Goal: Communication & Community: Connect with others

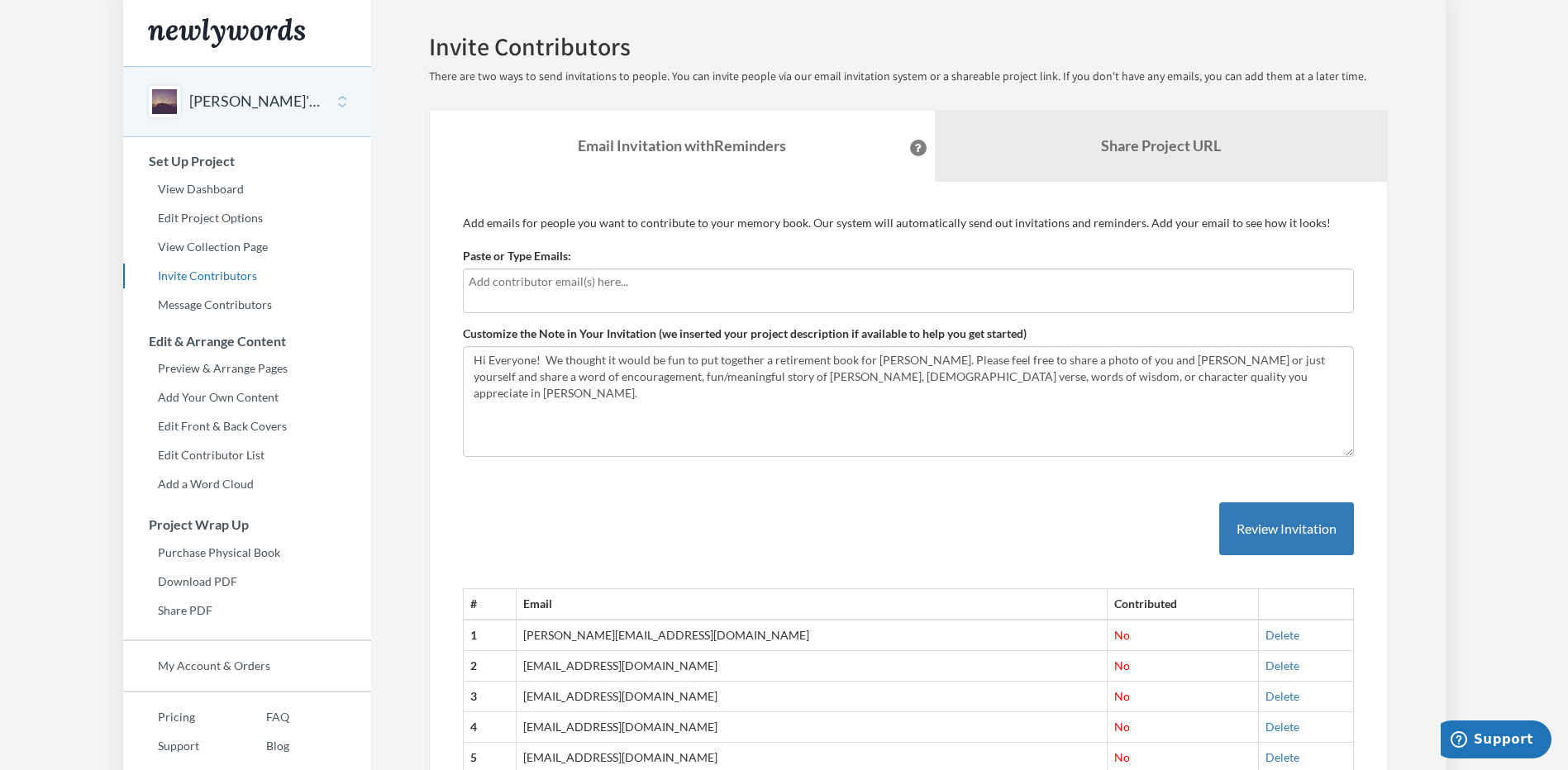
click at [481, 281] on input "text" at bounding box center [907, 282] width 879 height 19
type input "[PERSON_NAME][EMAIL_ADDRESS][PERSON_NAME][DOMAIN_NAME]"
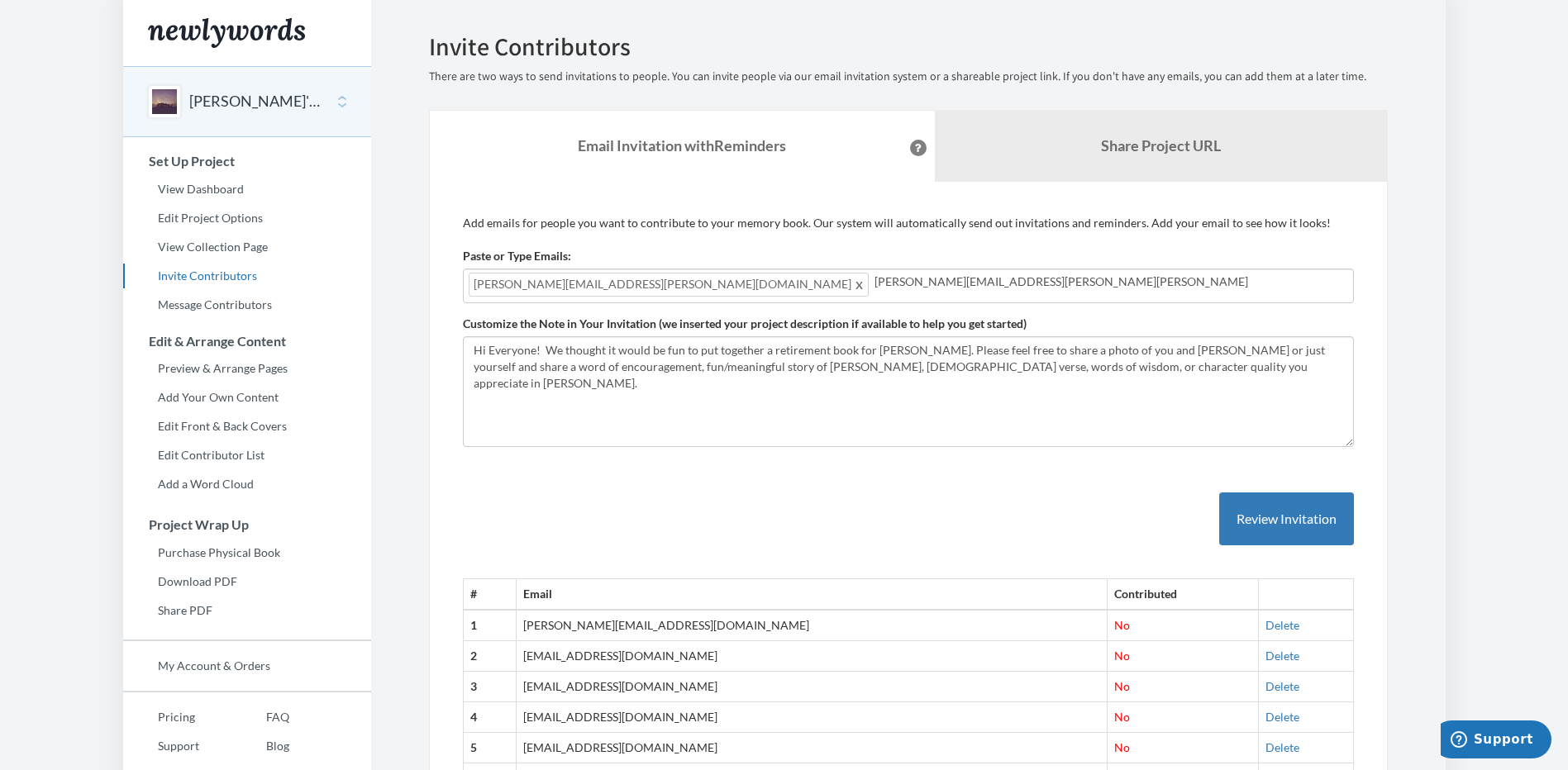
type input "[PERSON_NAME][EMAIL_ADDRESS][PERSON_NAME][PERSON_NAME][DOMAIN_NAME]"
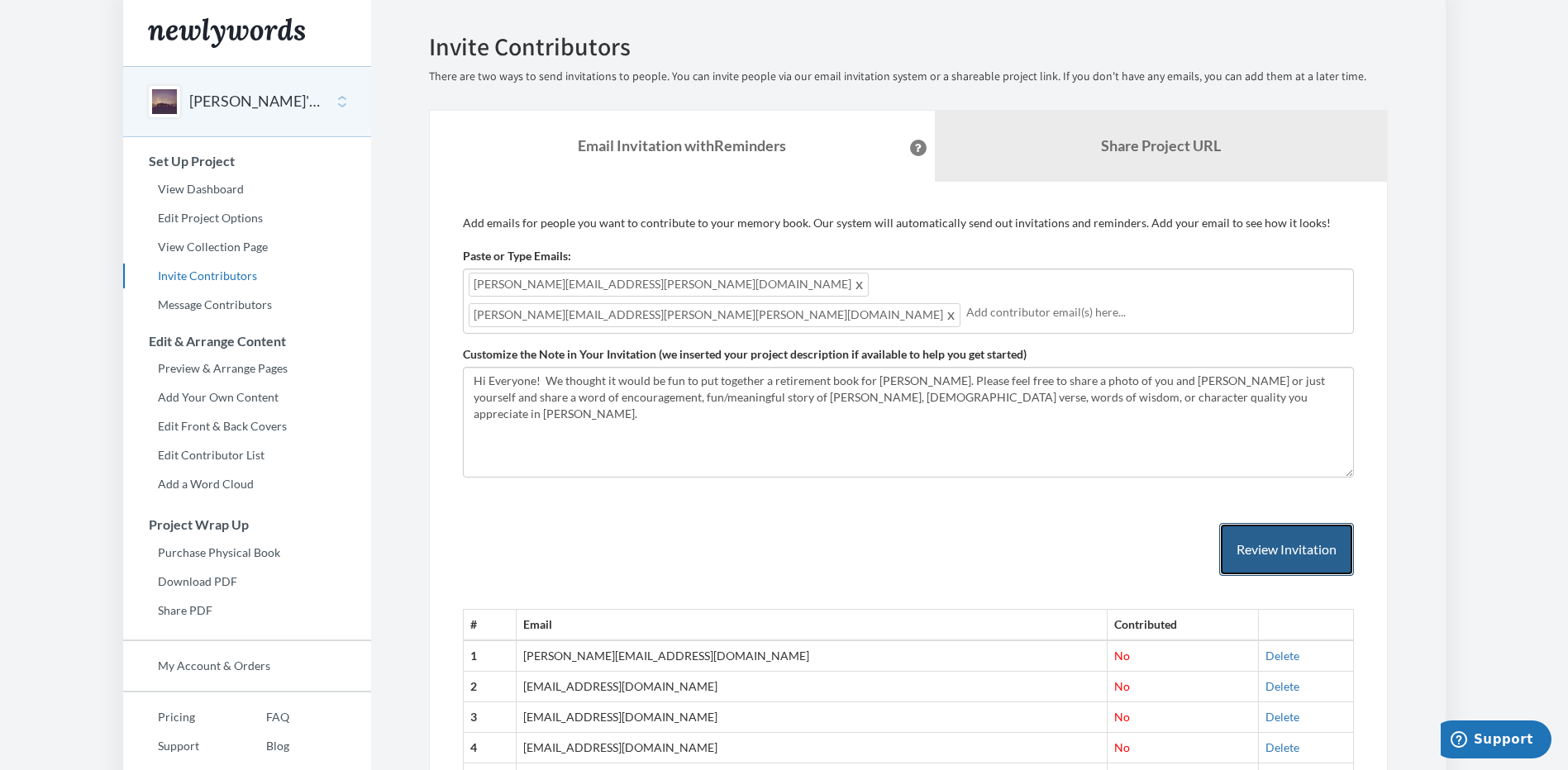
click at [1249, 523] on button "Review Invitation" at bounding box center [1286, 549] width 135 height 54
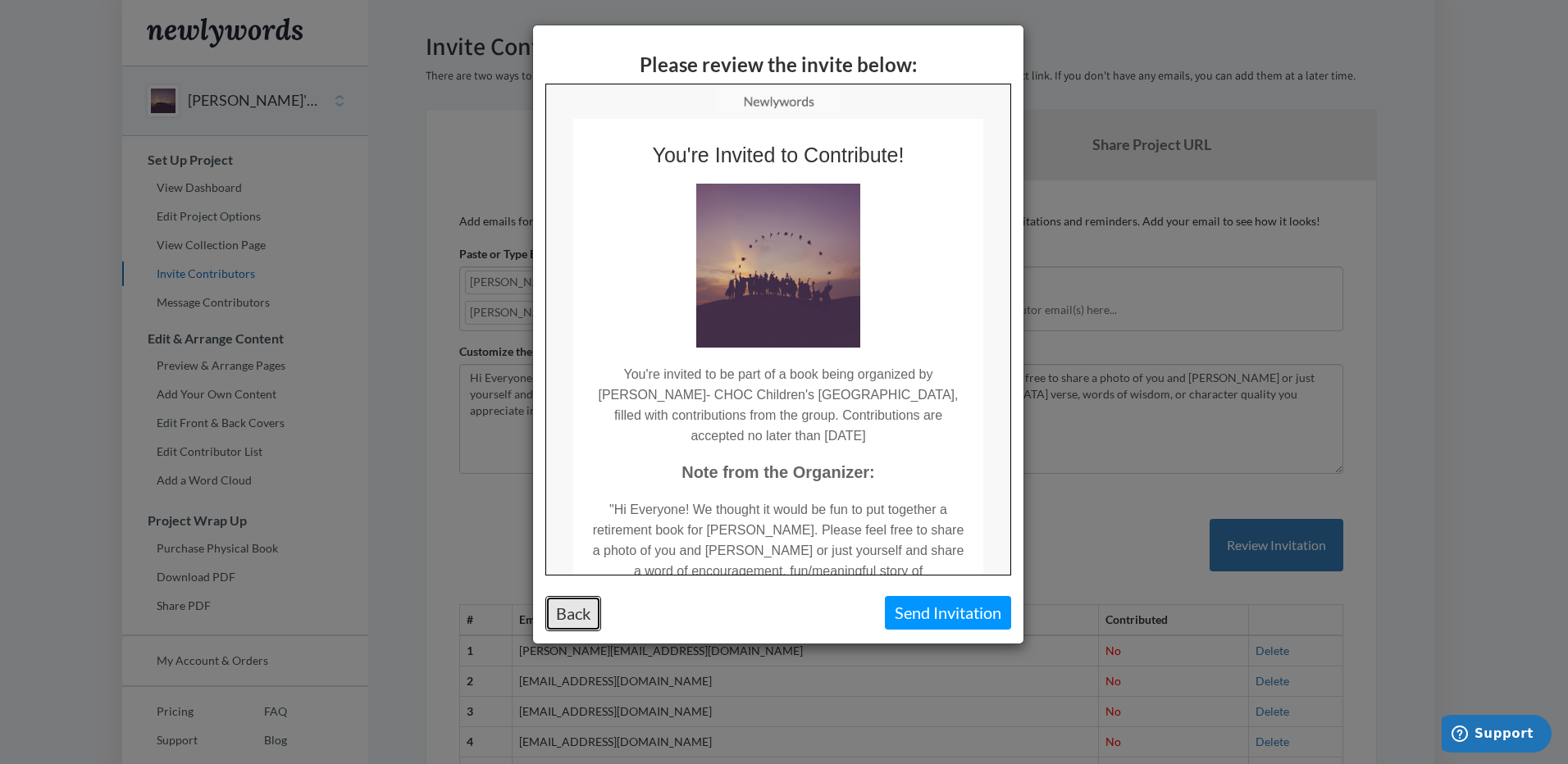
click at [575, 607] on button "Back" at bounding box center [573, 613] width 56 height 35
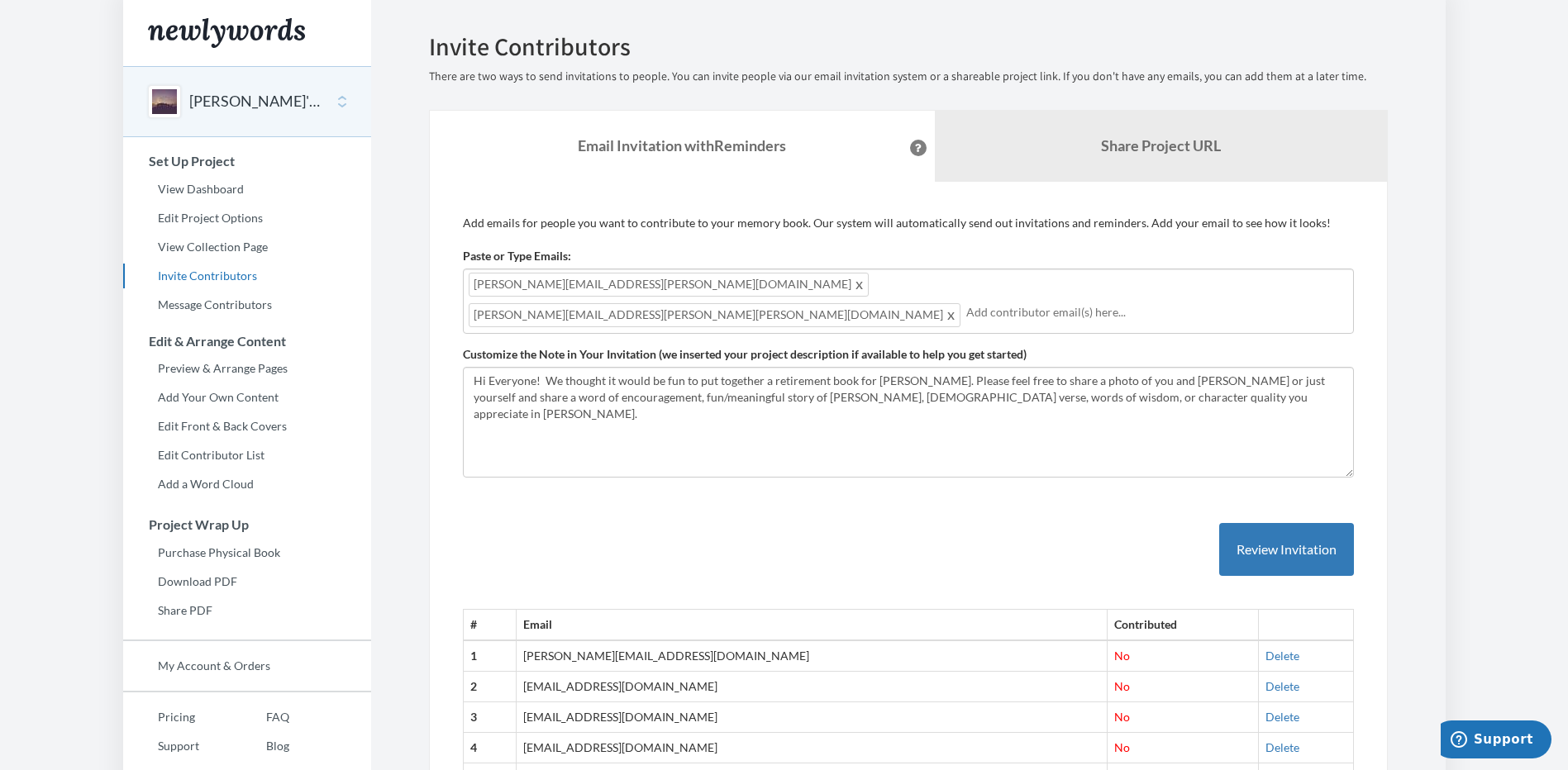
click at [966, 303] on input "text" at bounding box center [1157, 312] width 382 height 19
type input "[EMAIL_ADDRESS][DOMAIN_NAME]"
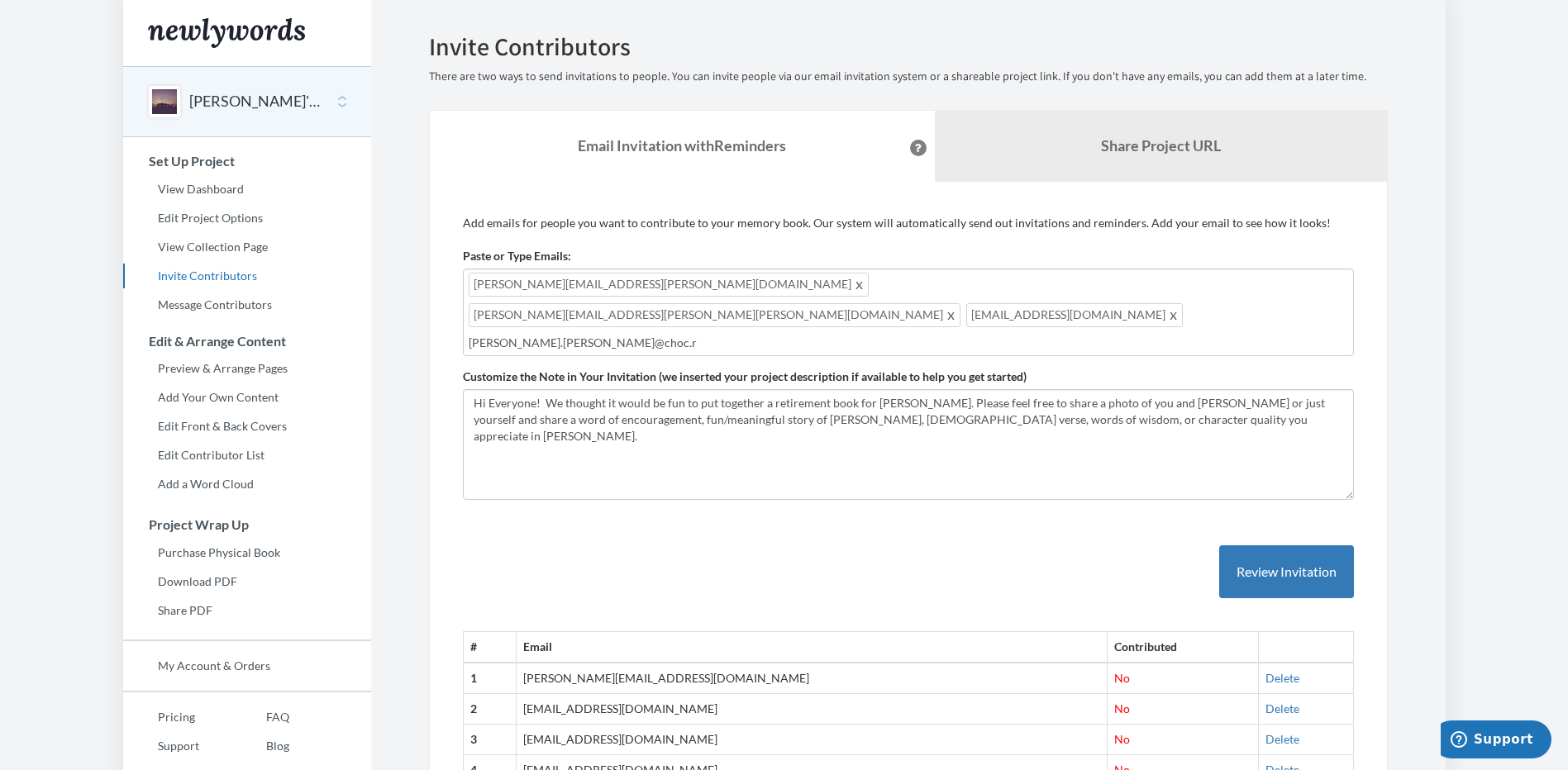
type input "[PERSON_NAME][EMAIL_ADDRESS][PERSON_NAME]"
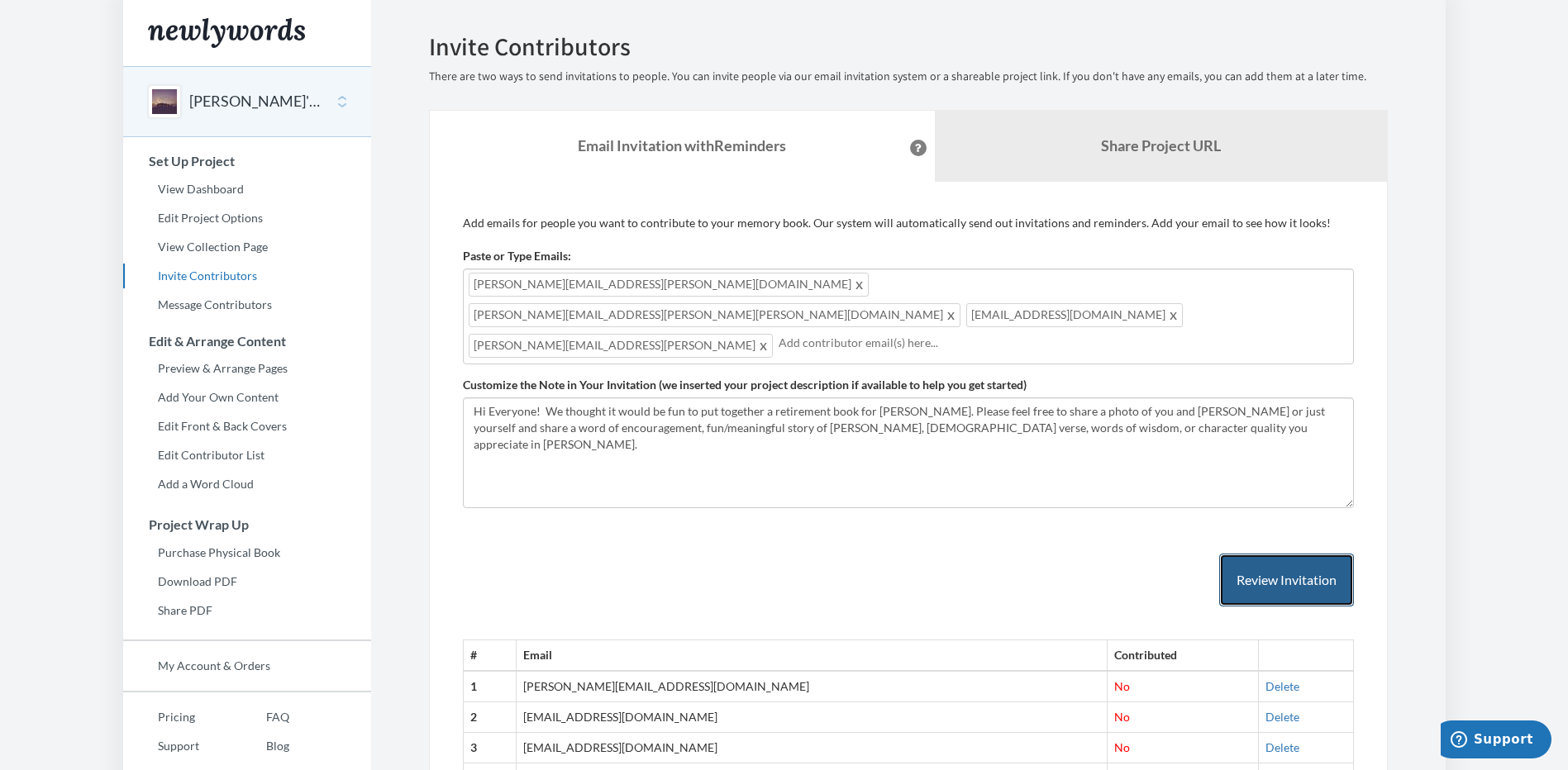
click at [1251, 554] on button "Review Invitation" at bounding box center [1286, 580] width 135 height 54
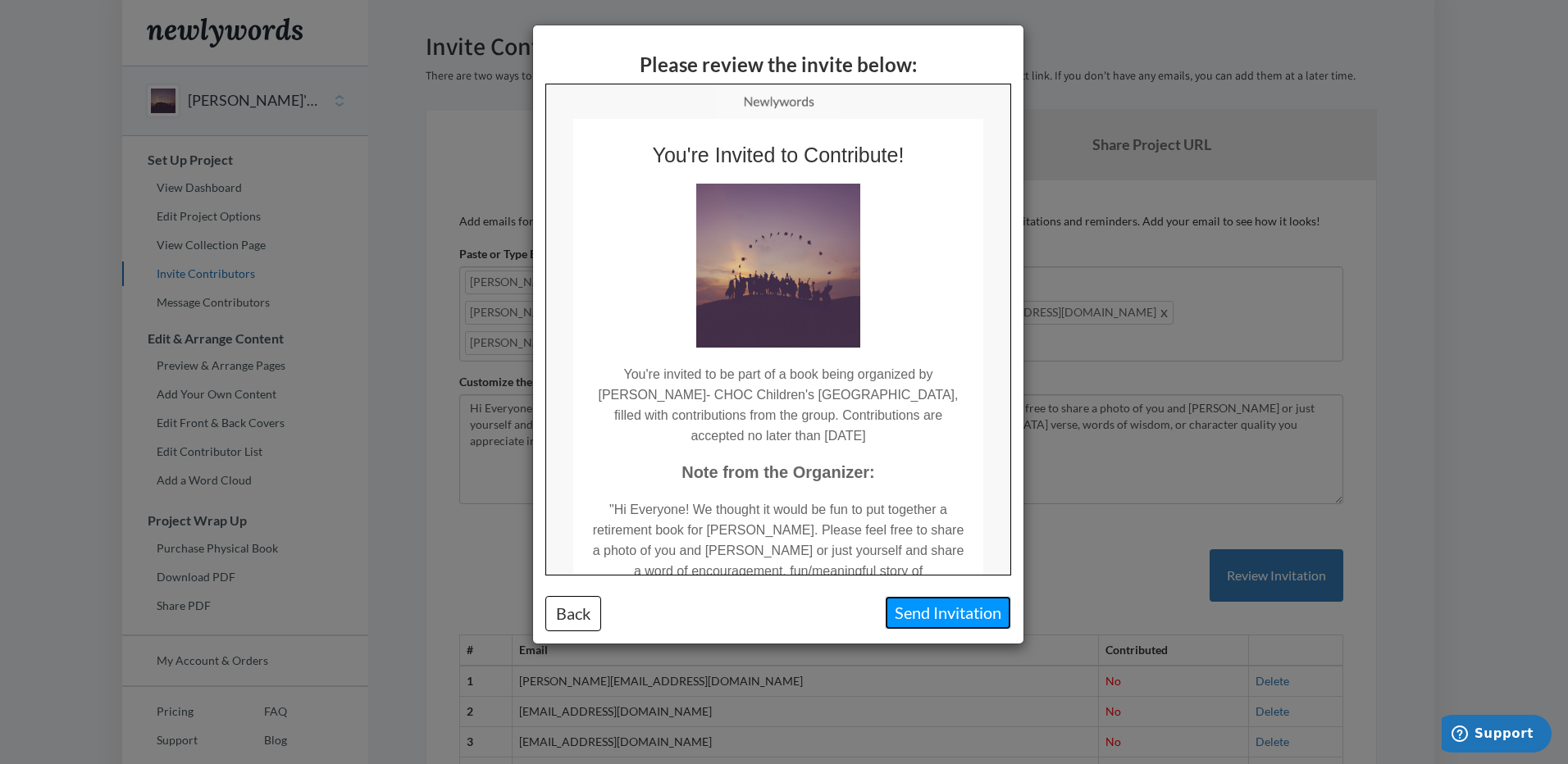
click at [917, 615] on button "Send Invitation" at bounding box center [947, 612] width 126 height 33
